Goal: Task Accomplishment & Management: Use online tool/utility

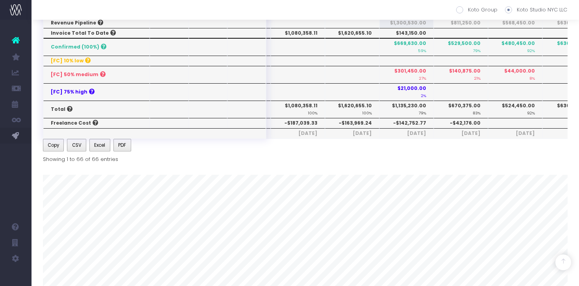
scroll to position [296, 0]
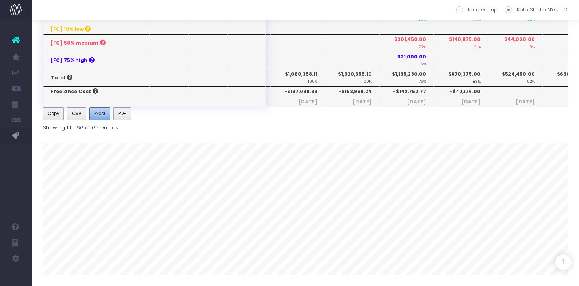
click at [99, 115] on span "Excel" at bounding box center [99, 113] width 11 height 7
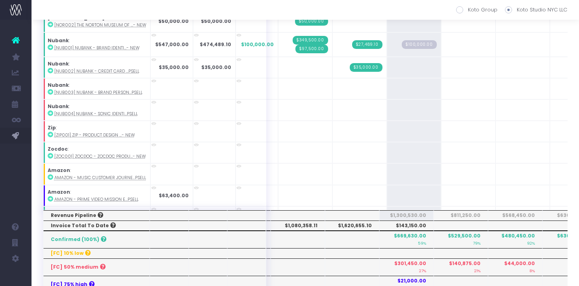
scroll to position [1227, 0]
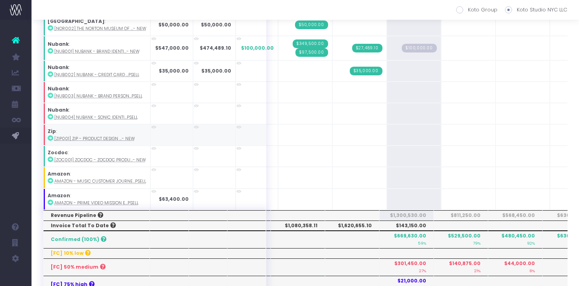
click at [49, 135] on icon at bounding box center [51, 138] width 6 height 6
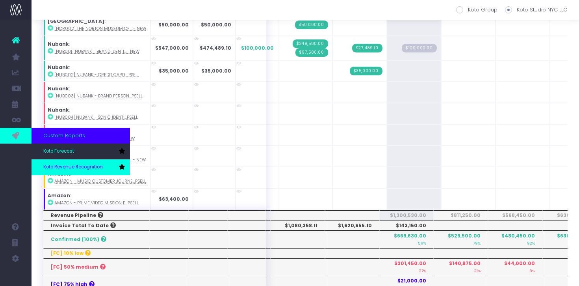
click at [53, 162] on link "Koto Revenue Recognition" at bounding box center [81, 167] width 98 height 16
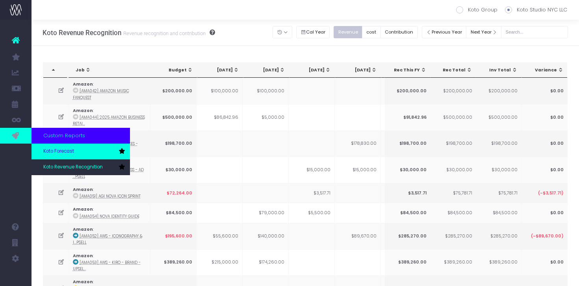
click at [72, 154] on span "Koto Forecast" at bounding box center [58, 151] width 31 height 7
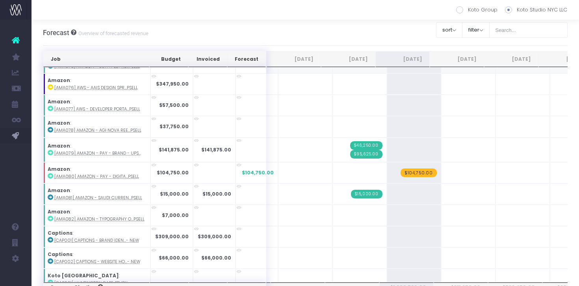
scroll to position [290, 0]
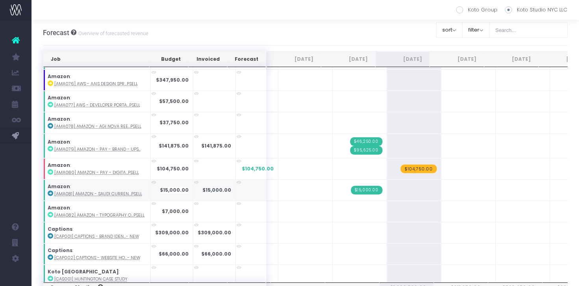
click at [48, 192] on icon at bounding box center [51, 193] width 6 height 6
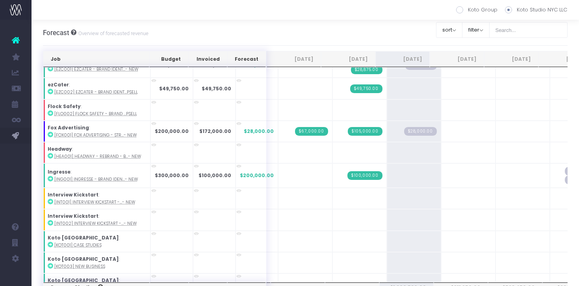
scroll to position [610, 0]
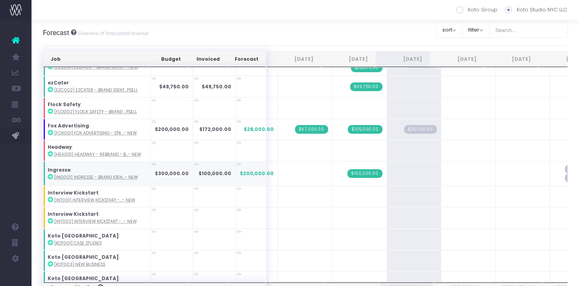
click at [51, 176] on icon at bounding box center [51, 177] width 6 height 6
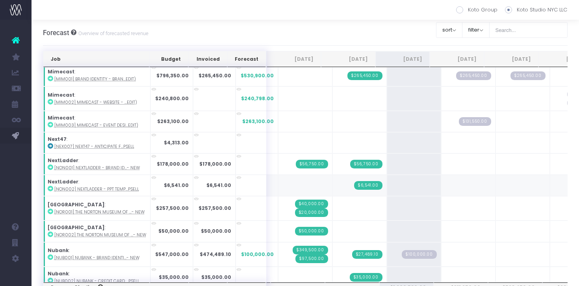
scroll to position [1096, 0]
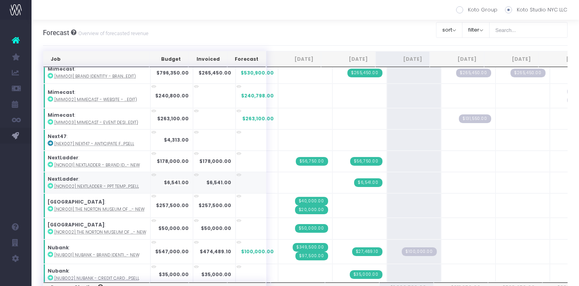
click at [50, 184] on icon at bounding box center [51, 186] width 6 height 6
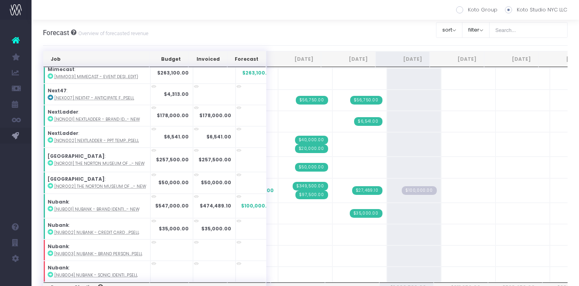
scroll to position [1143, 0]
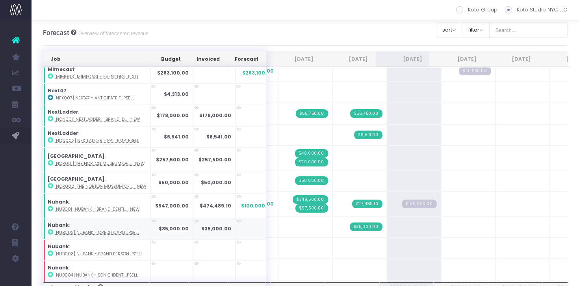
click at [50, 224] on strong "Nubank" at bounding box center [58, 224] width 21 height 7
click at [48, 229] on icon at bounding box center [51, 232] width 6 height 6
click at [50, 137] on icon at bounding box center [51, 140] width 6 height 6
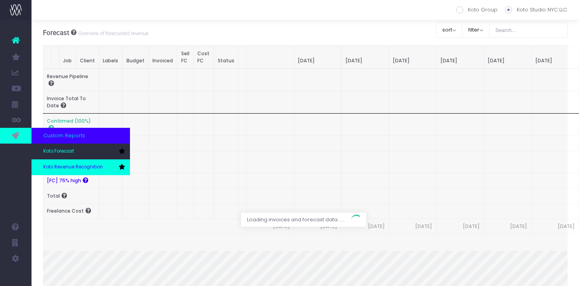
click at [61, 165] on span "Koto Revenue Recognition" at bounding box center [72, 166] width 59 height 7
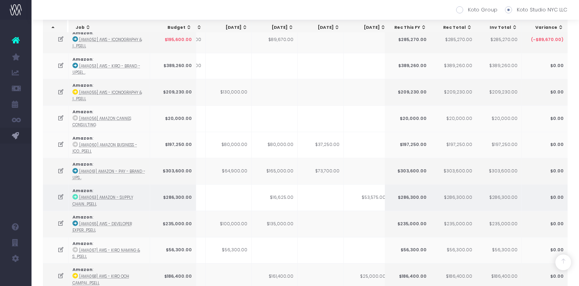
scroll to position [0, 108]
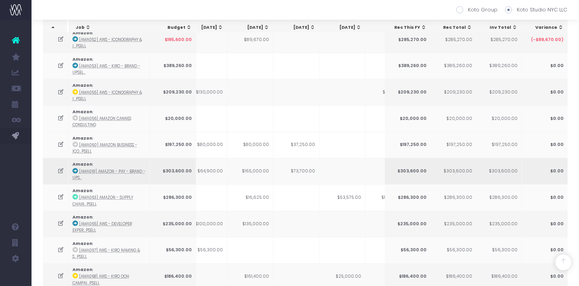
click at [74, 169] on icon at bounding box center [75, 171] width 6 height 6
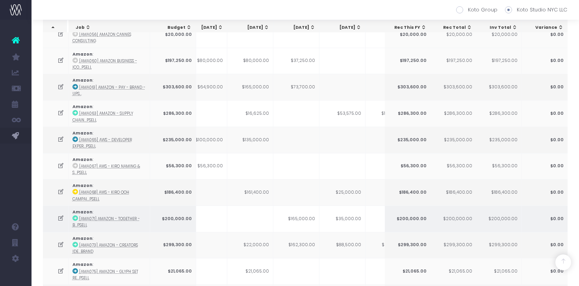
scroll to position [0, 111]
click at [268, 214] on td at bounding box center [247, 218] width 46 height 26
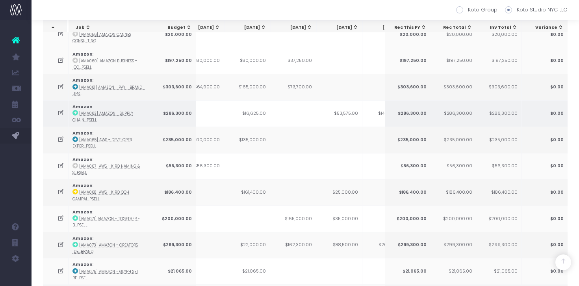
click at [258, 100] on td "$16,625.00" at bounding box center [247, 113] width 46 height 26
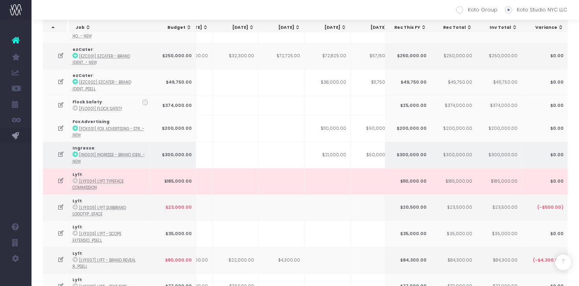
scroll to position [0, 123]
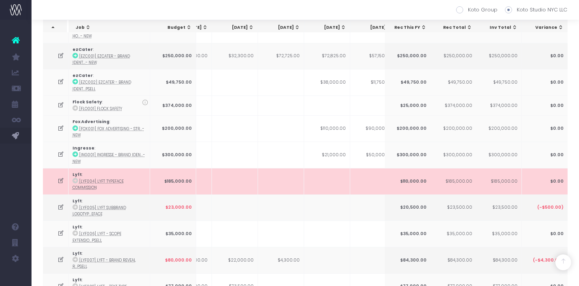
click at [243, 168] on td at bounding box center [235, 181] width 46 height 26
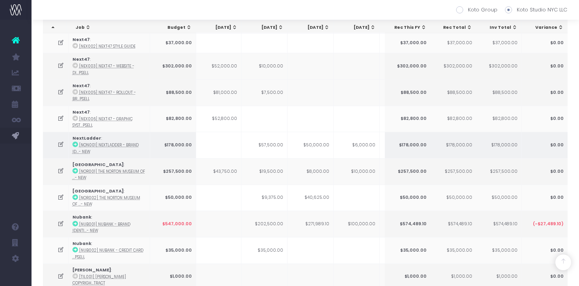
scroll to position [0, 146]
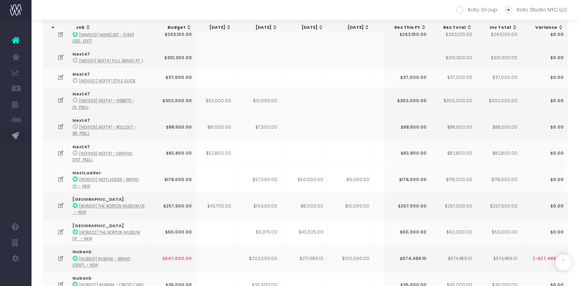
scroll to position [1272, 0]
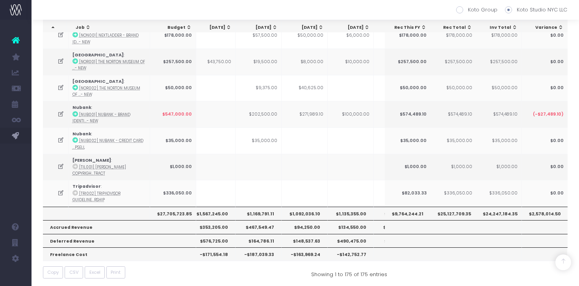
click at [307, 209] on th "$1,092,036.10" at bounding box center [305, 212] width 46 height 13
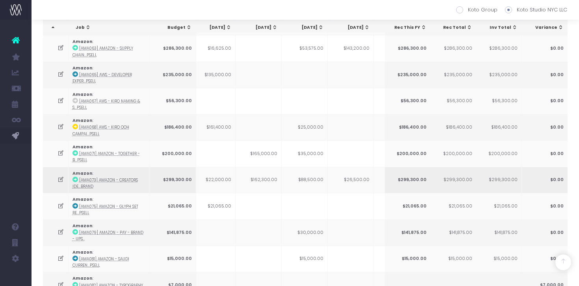
scroll to position [367, 0]
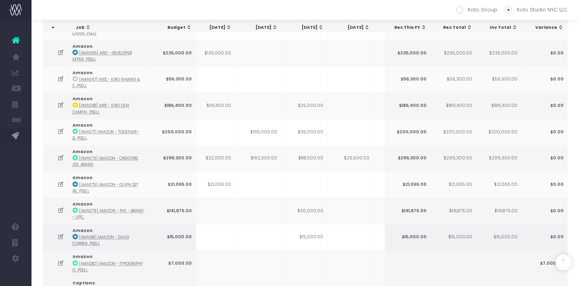
click at [315, 234] on td "$15,000.00" at bounding box center [305, 237] width 46 height 26
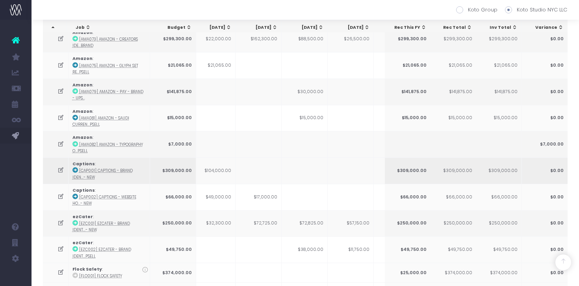
scroll to position [488, 0]
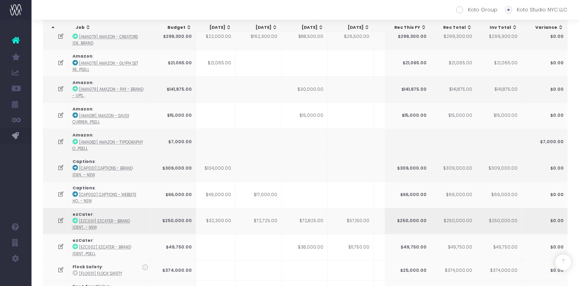
click at [318, 214] on td "$72,825.00" at bounding box center [305, 221] width 46 height 26
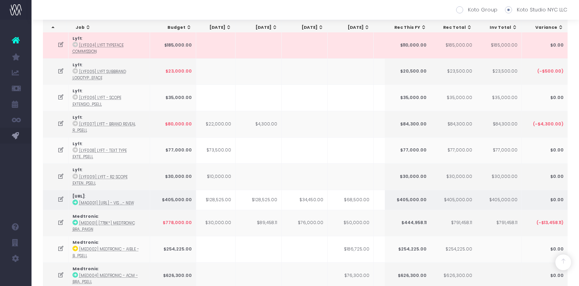
scroll to position [788, 0]
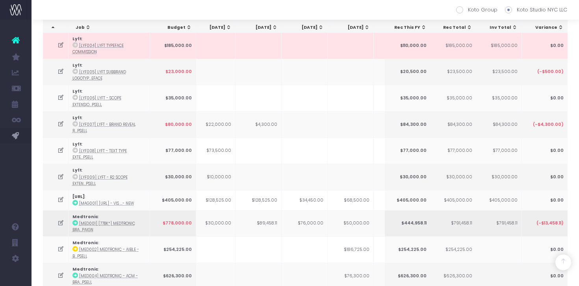
click at [319, 222] on td "$76,000.00" at bounding box center [305, 223] width 46 height 26
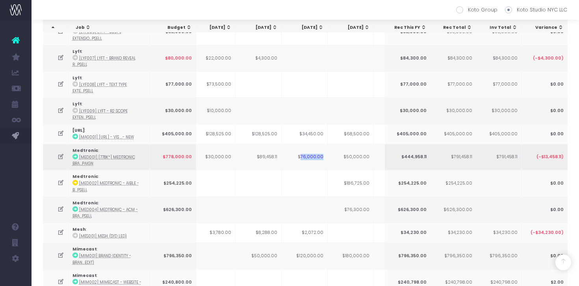
scroll to position [854, 0]
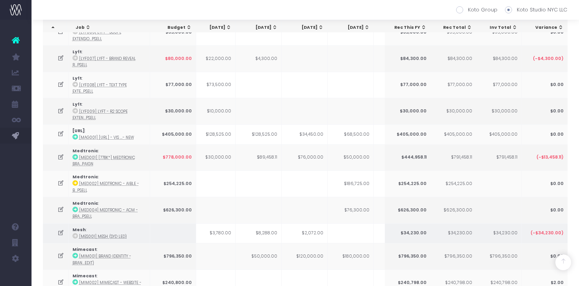
click at [316, 235] on td "$2,072.00" at bounding box center [305, 233] width 46 height 20
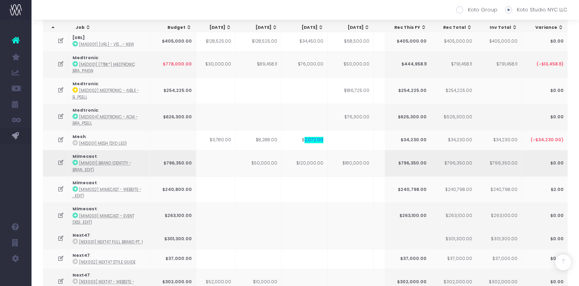
scroll to position [947, 0]
click at [320, 159] on td "$120,000.00" at bounding box center [305, 162] width 46 height 26
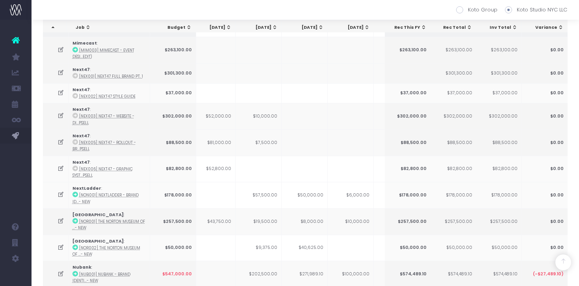
scroll to position [1121, 0]
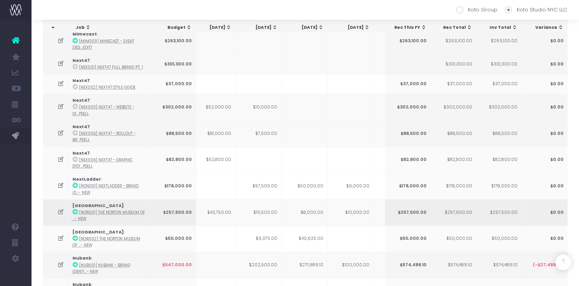
click at [321, 209] on td "$8,000.00" at bounding box center [305, 212] width 46 height 26
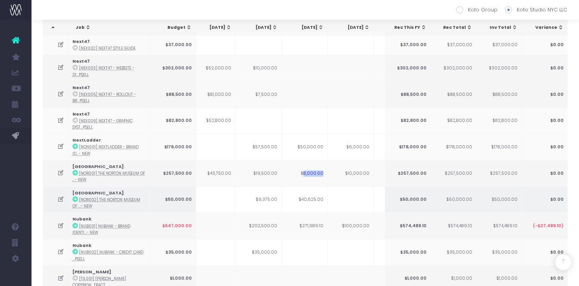
scroll to position [1165, 0]
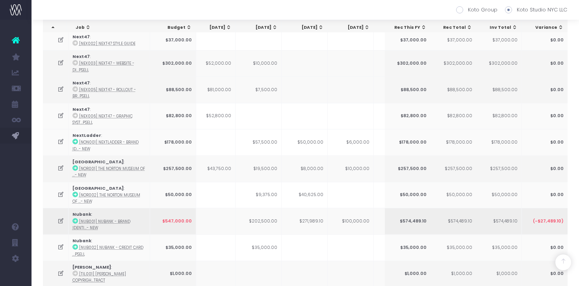
click at [317, 219] on td "$271,989.10" at bounding box center [305, 221] width 46 height 26
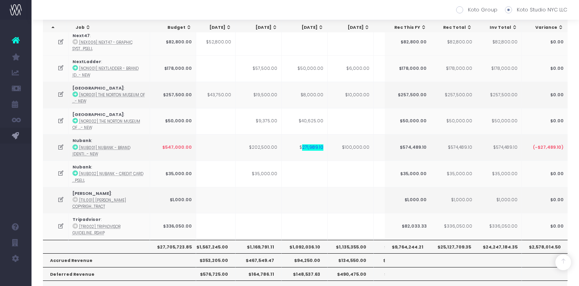
scroll to position [1242, 0]
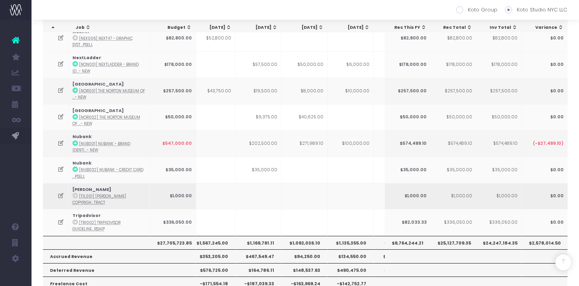
click at [279, 183] on td at bounding box center [258, 196] width 46 height 26
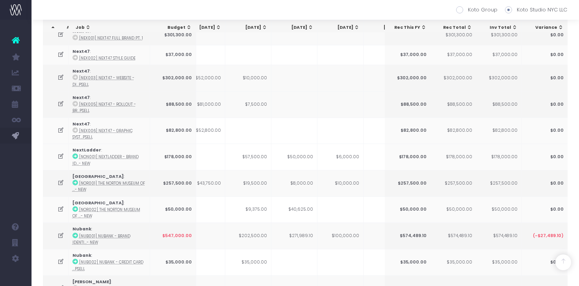
scroll to position [1148, 0]
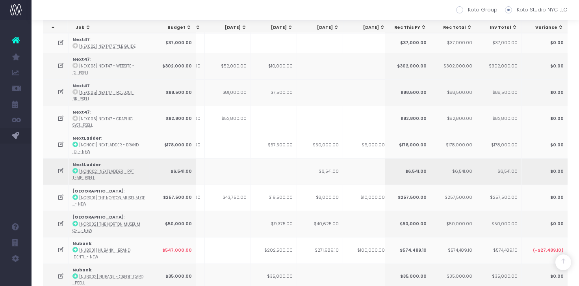
scroll to position [0, 156]
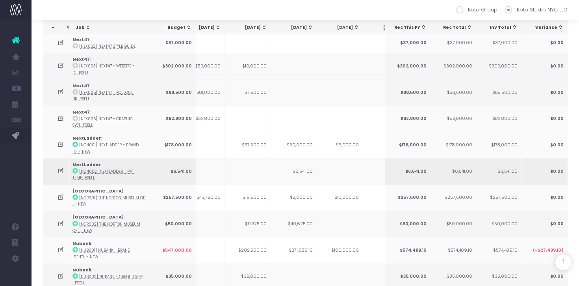
click at [60, 169] on icon at bounding box center [60, 170] width 7 height 7
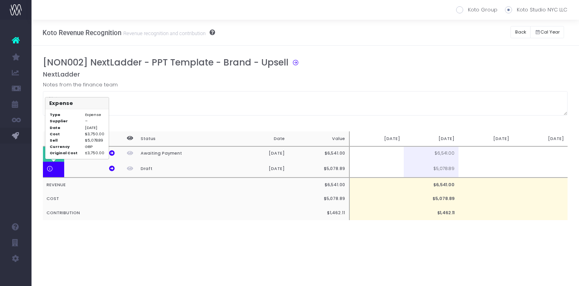
scroll to position [0, 0]
click at [497, 51] on div "[NON002] NextLadder - PPT Template - Brand - Upsell NextLadder Notes from the f…" at bounding box center [305, 146] width 547 height 201
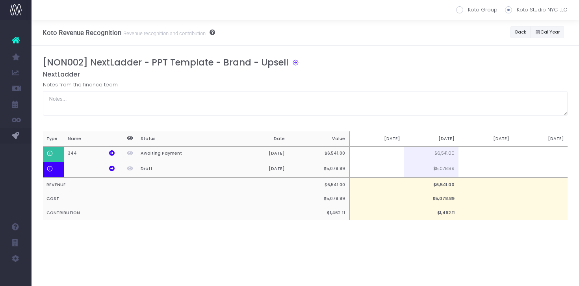
drag, startPoint x: 521, startPoint y: 35, endPoint x: 321, endPoint y: 32, distance: 199.7
click at [521, 35] on button "Back" at bounding box center [520, 32] width 20 height 12
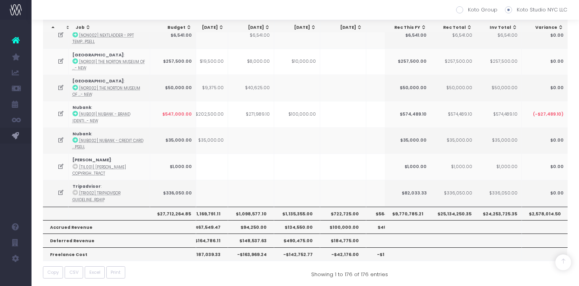
click at [260, 212] on th "$1,098,577.10" at bounding box center [251, 212] width 46 height 13
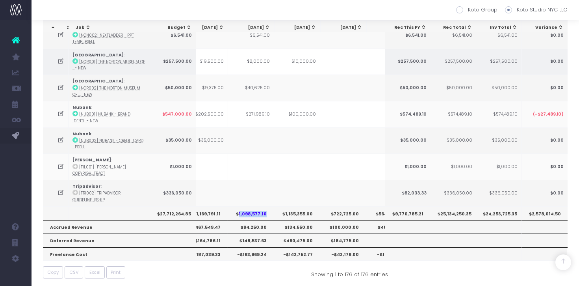
copy th "1,098,577.10"
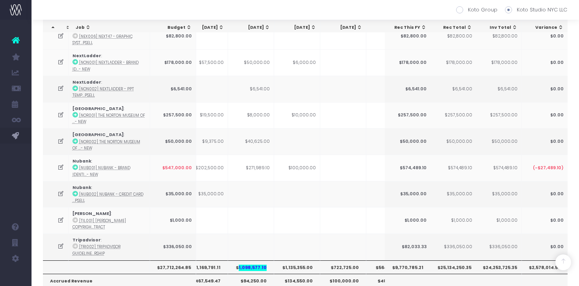
scroll to position [1241, 0]
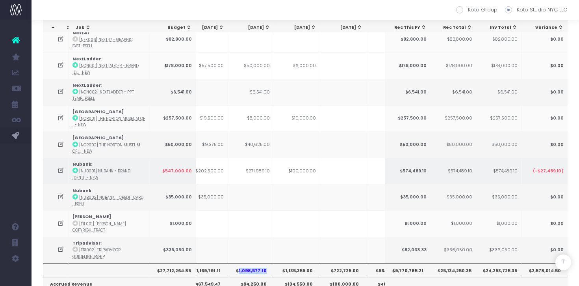
click at [266, 169] on td "$271,989.10" at bounding box center [251, 171] width 46 height 26
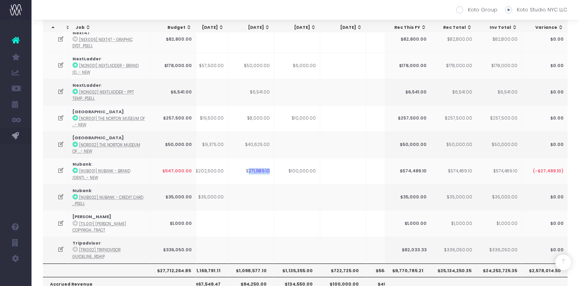
copy td "271,989.10"
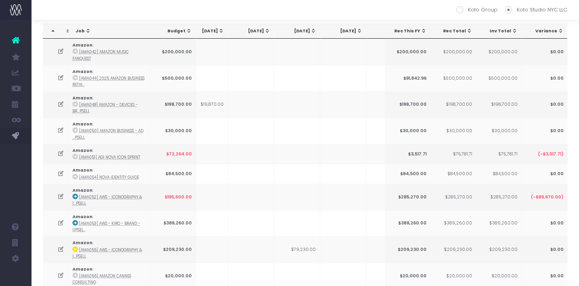
scroll to position [0, 0]
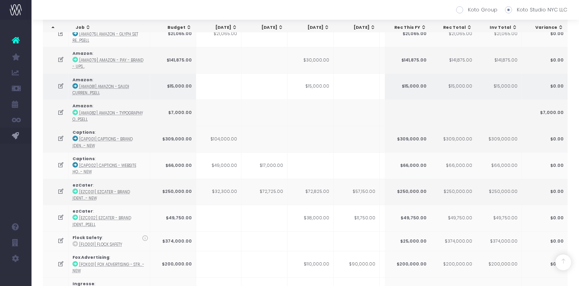
scroll to position [535, 0]
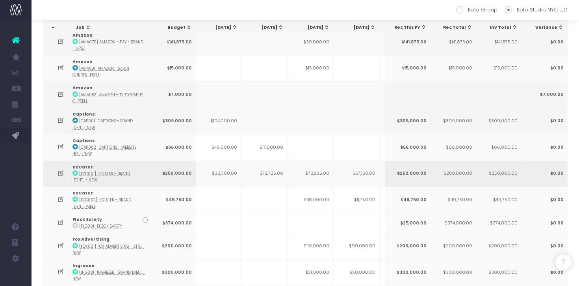
click at [325, 167] on td "$72,825.00" at bounding box center [310, 173] width 46 height 26
click at [60, 173] on td at bounding box center [56, 173] width 26 height 26
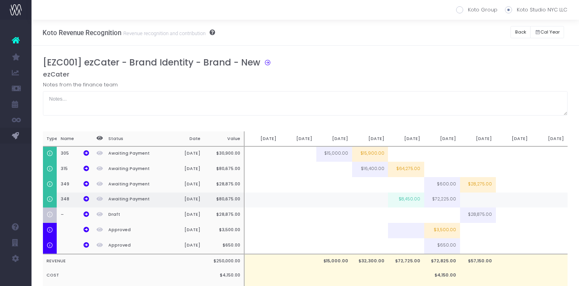
scroll to position [39, 0]
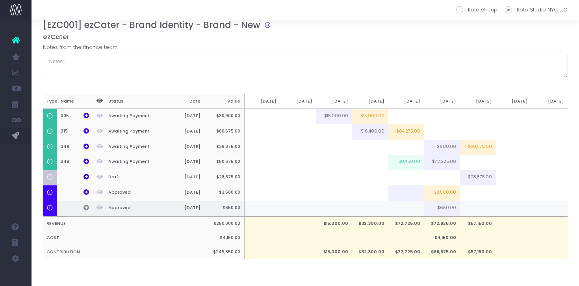
click at [87, 208] on icon at bounding box center [86, 207] width 6 height 6
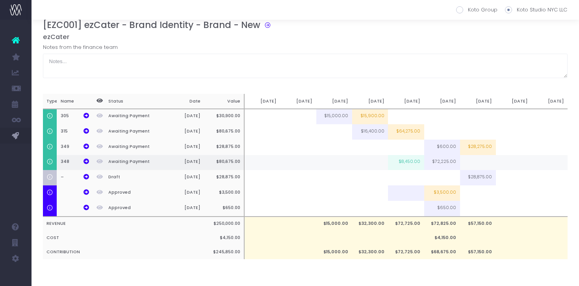
click at [473, 165] on td at bounding box center [478, 162] width 36 height 15
type input "100"
click at [481, 124] on td at bounding box center [478, 131] width 36 height 15
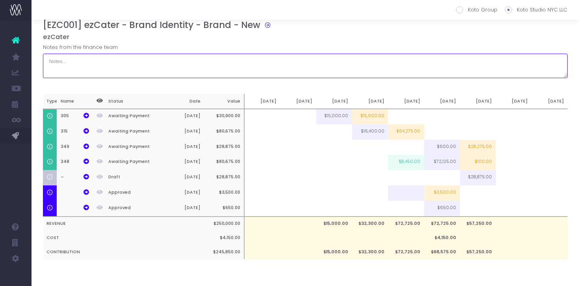
click at [481, 61] on textarea at bounding box center [305, 66] width 525 height 24
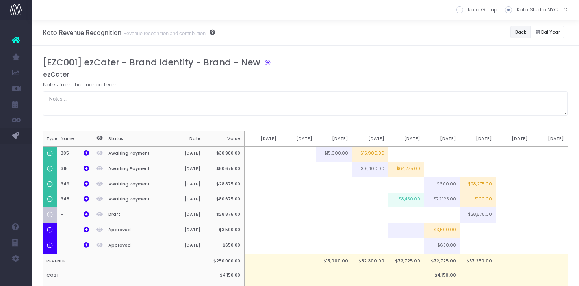
click at [521, 28] on button "Back" at bounding box center [520, 32] width 20 height 12
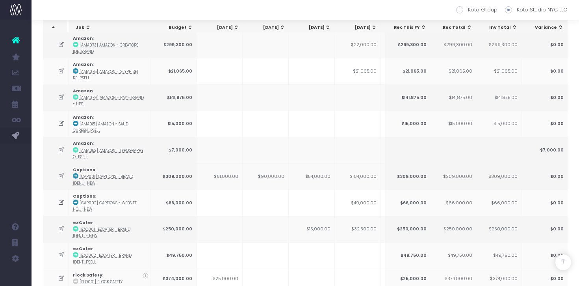
scroll to position [515, 0]
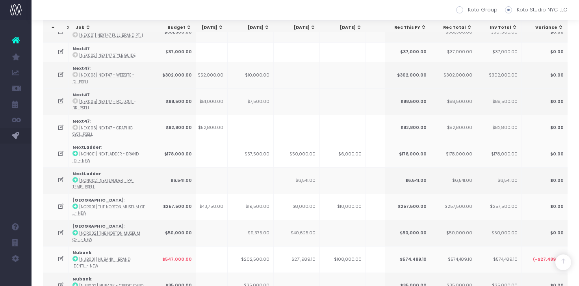
scroll to position [1298, 0]
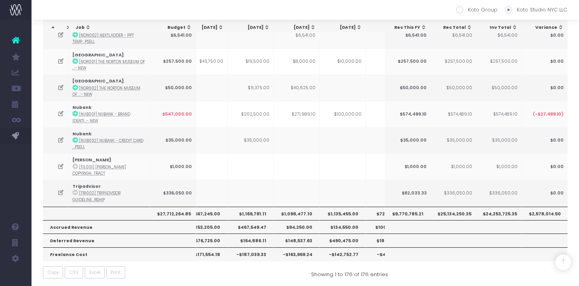
click at [302, 209] on th "$1,098,477.10" at bounding box center [297, 212] width 46 height 13
copy th "1,098,477.10"
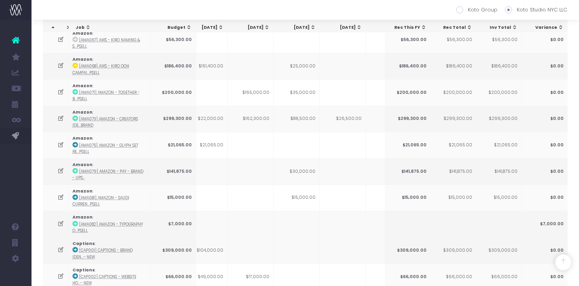
scroll to position [0, 0]
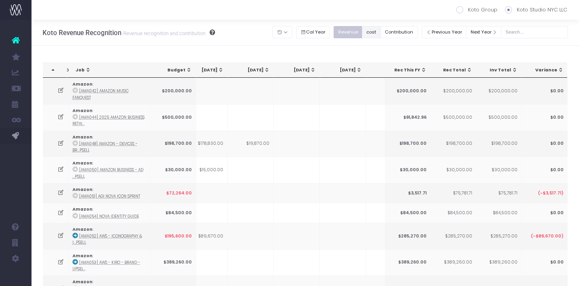
click at [381, 34] on button "cost" at bounding box center [371, 32] width 19 height 12
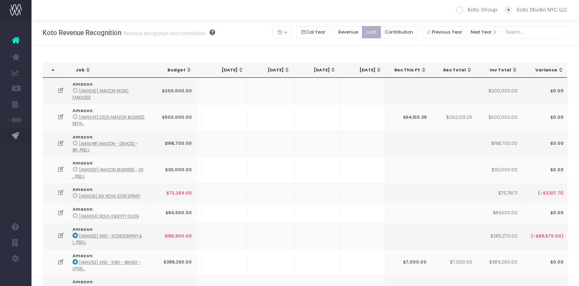
scroll to position [0, 237]
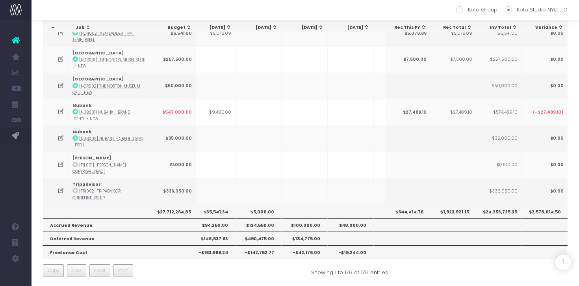
click at [224, 210] on th "$35,541.34" at bounding box center [212, 210] width 46 height 13
copy th "35,541.34"
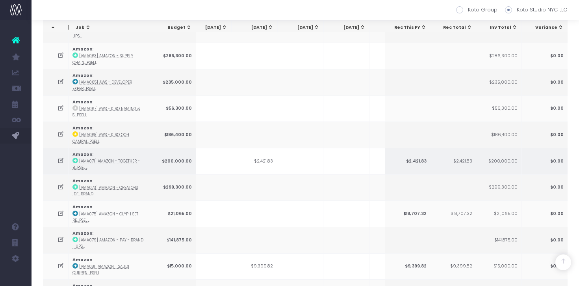
click at [75, 158] on icon at bounding box center [75, 161] width 6 height 6
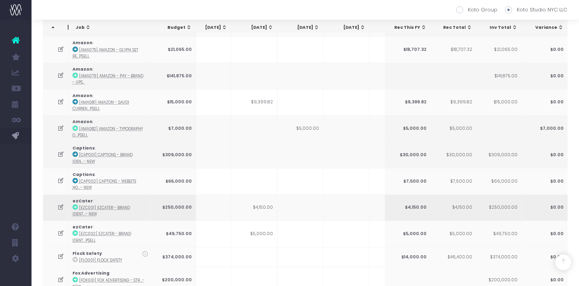
click at [258, 208] on td "$4,150.00" at bounding box center [254, 207] width 46 height 26
click at [74, 204] on icon at bounding box center [75, 207] width 6 height 6
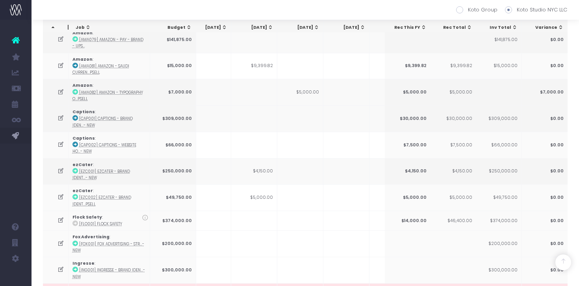
scroll to position [542, 0]
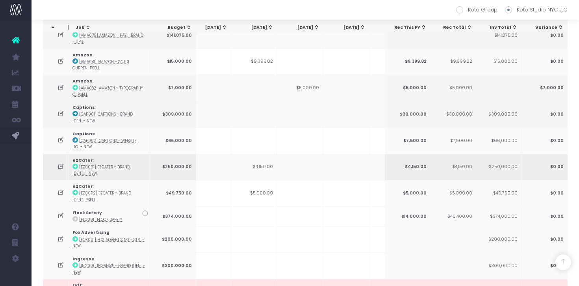
click at [257, 165] on td "$4,150.00" at bounding box center [254, 167] width 46 height 26
click at [61, 164] on icon at bounding box center [60, 166] width 7 height 7
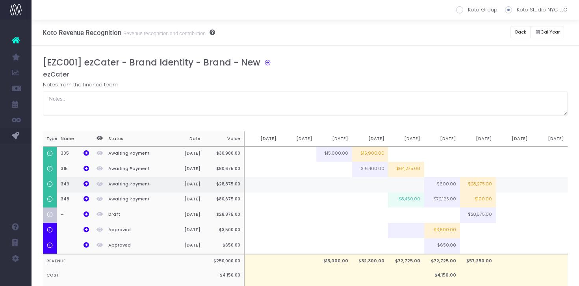
scroll to position [39, 0]
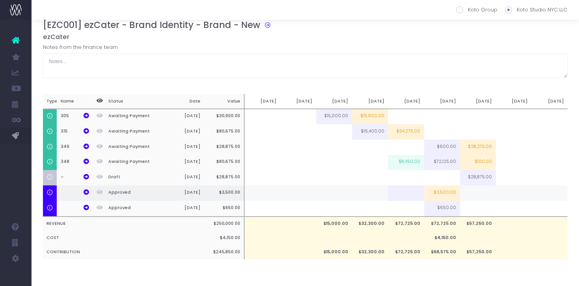
click at [486, 192] on td at bounding box center [478, 192] width 36 height 15
type input "100%"
click at [484, 209] on td at bounding box center [478, 208] width 36 height 16
click at [439, 192] on td "$3,500.00" at bounding box center [442, 192] width 36 height 15
type input "$3,500.00"
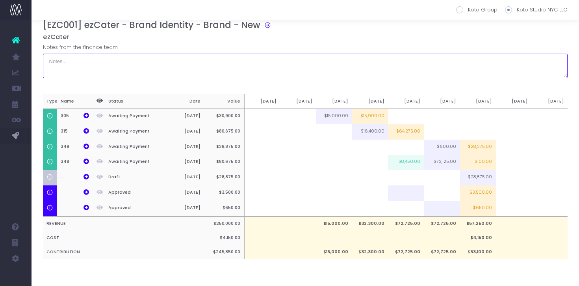
click at [464, 66] on textarea at bounding box center [305, 66] width 525 height 24
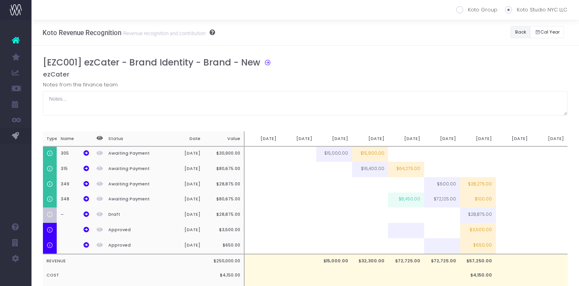
click at [519, 32] on button "Back" at bounding box center [520, 32] width 20 height 12
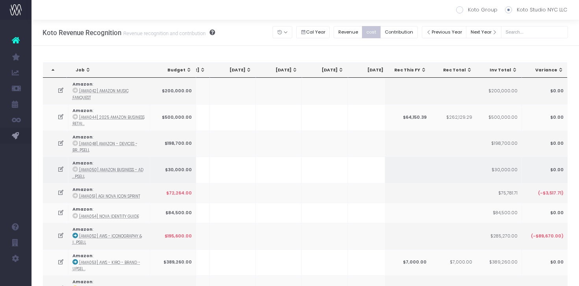
scroll to position [0, 179]
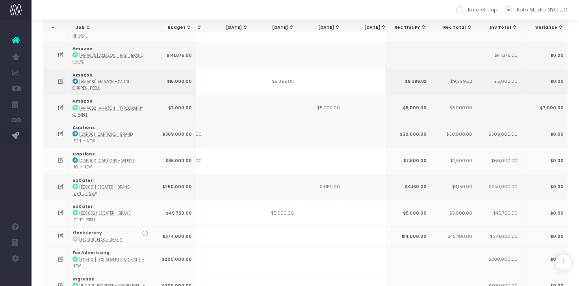
click at [287, 79] on td "$9,399.82" at bounding box center [275, 82] width 46 height 26
copy td "9,399.82"
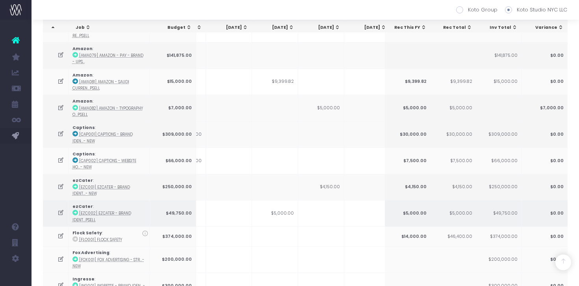
click at [285, 208] on td "$5,000.00" at bounding box center [275, 213] width 46 height 26
click at [75, 209] on icon at bounding box center [75, 212] width 6 height 6
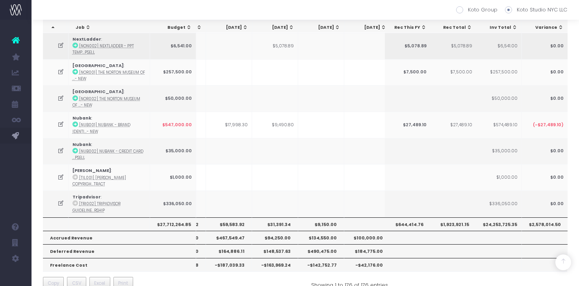
scroll to position [1288, 0]
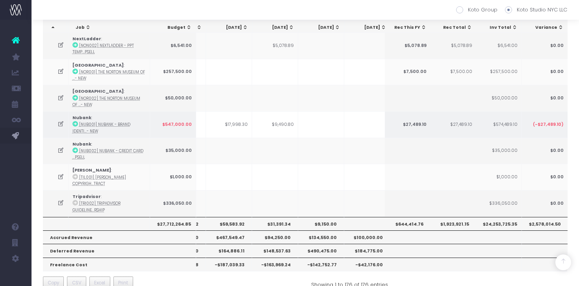
click at [75, 123] on icon at bounding box center [75, 124] width 6 height 6
click at [268, 128] on td "$9,490.80" at bounding box center [275, 124] width 46 height 26
click at [61, 122] on icon at bounding box center [60, 124] width 7 height 7
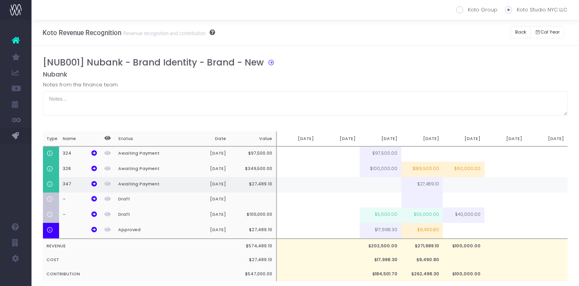
scroll to position [23, 0]
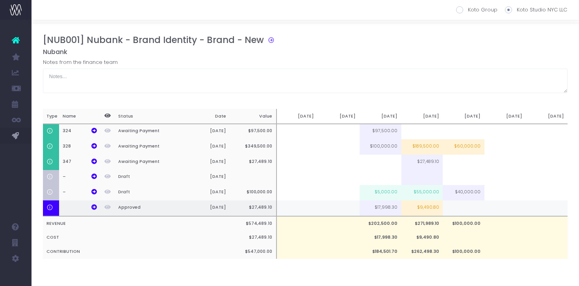
click at [431, 210] on td "$9,490.80" at bounding box center [422, 208] width 42 height 16
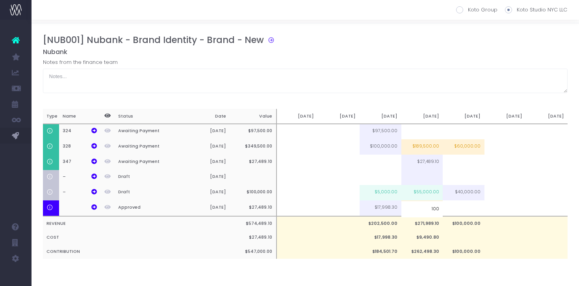
type input "100%"
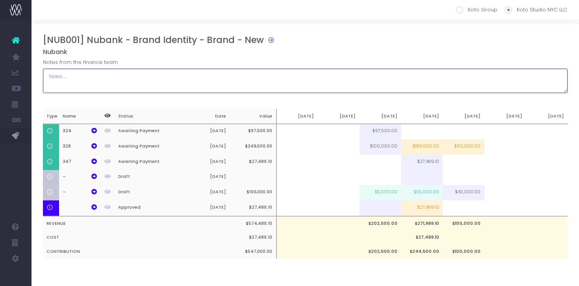
click at [419, 88] on textarea at bounding box center [305, 81] width 525 height 24
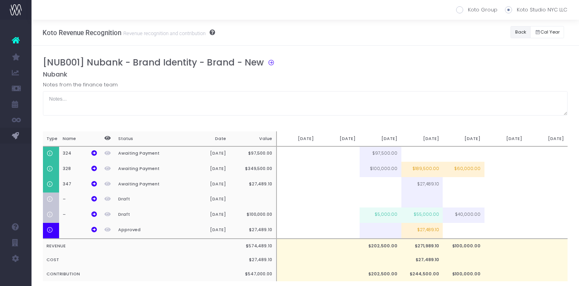
click at [517, 33] on button "Back" at bounding box center [520, 32] width 20 height 12
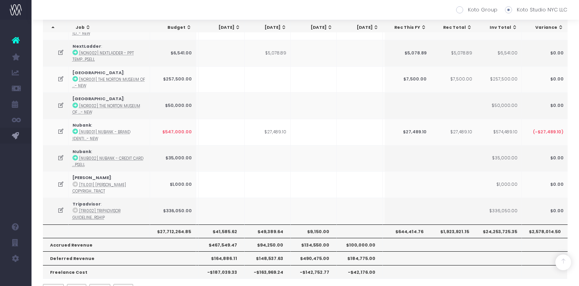
scroll to position [1281, 0]
click at [270, 231] on th "$49,389.64" at bounding box center [268, 230] width 46 height 13
click at [274, 224] on th "$49,389.64" at bounding box center [268, 230] width 46 height 13
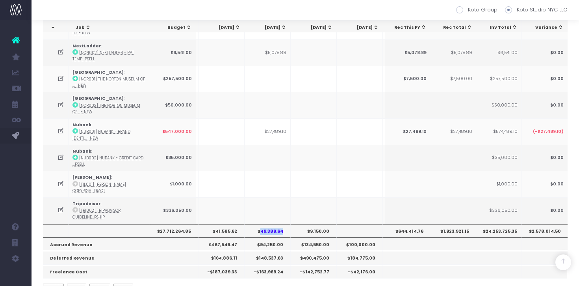
copy th "49,389.64"
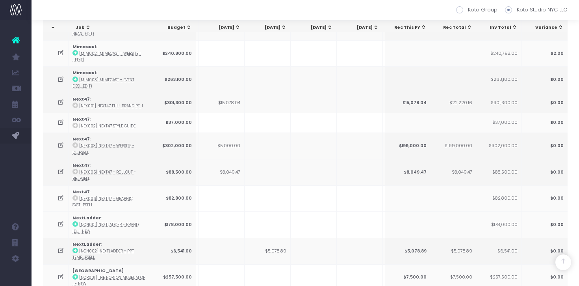
scroll to position [1075, 0]
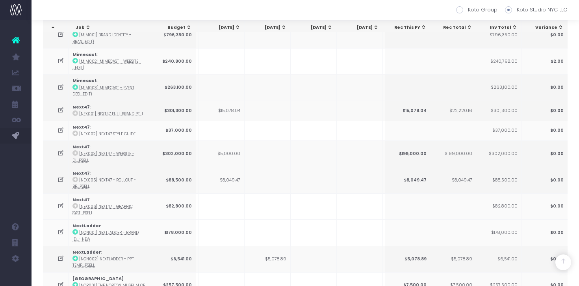
click at [281, 27] on span "Sep 25: activate to sort column ascending" at bounding box center [283, 27] width 6 height 6
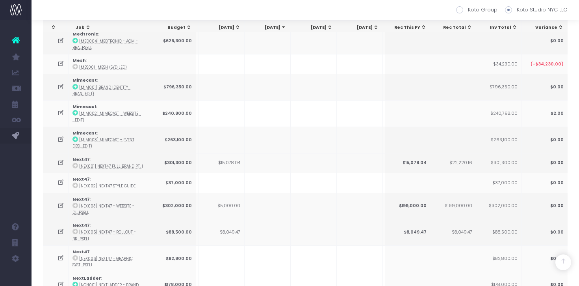
click at [281, 27] on span "Sep 25: activate to sort column ascending" at bounding box center [283, 27] width 6 height 6
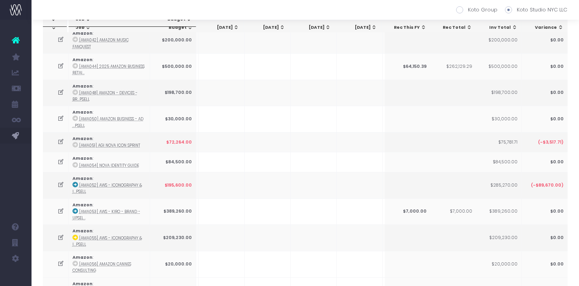
scroll to position [0, 182]
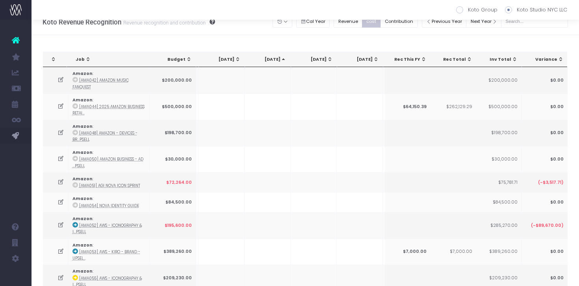
click at [275, 61] on div "[DATE]" at bounding box center [269, 59] width 35 height 6
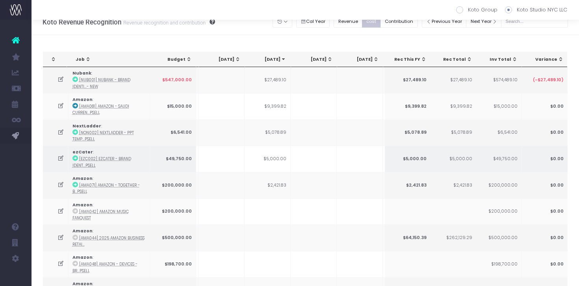
click at [281, 158] on td "$5,000.00" at bounding box center [268, 158] width 46 height 26
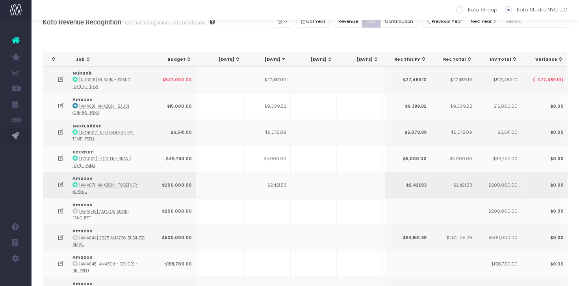
click at [284, 187] on td "$2,421.83" at bounding box center [268, 185] width 46 height 26
copy td "2,421.83"
click at [284, 179] on td "$2,421.83" at bounding box center [268, 185] width 46 height 26
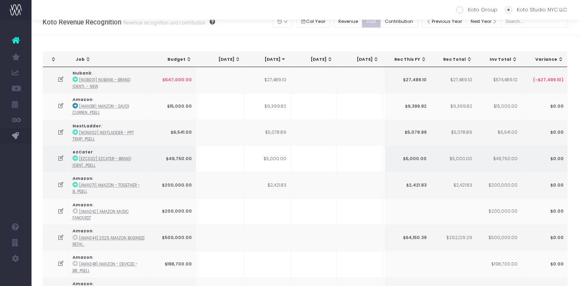
click at [75, 156] on icon at bounding box center [75, 158] width 6 height 6
